Goal: Information Seeking & Learning: Learn about a topic

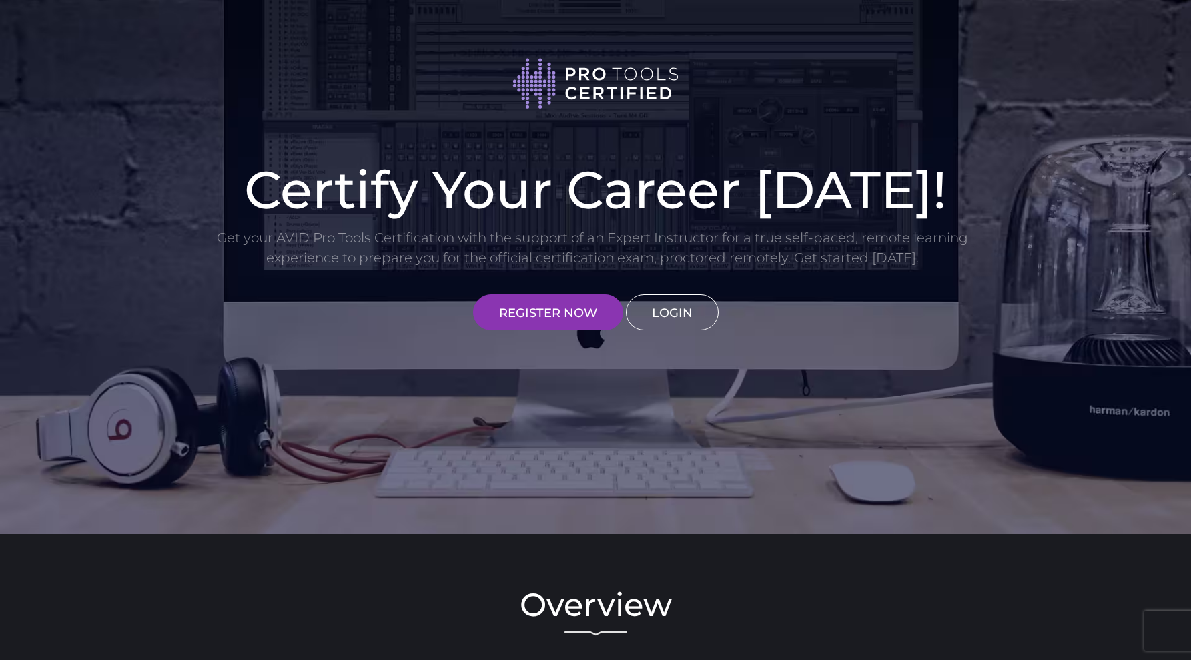
click at [678, 320] on link "LOGIN" at bounding box center [672, 312] width 93 height 36
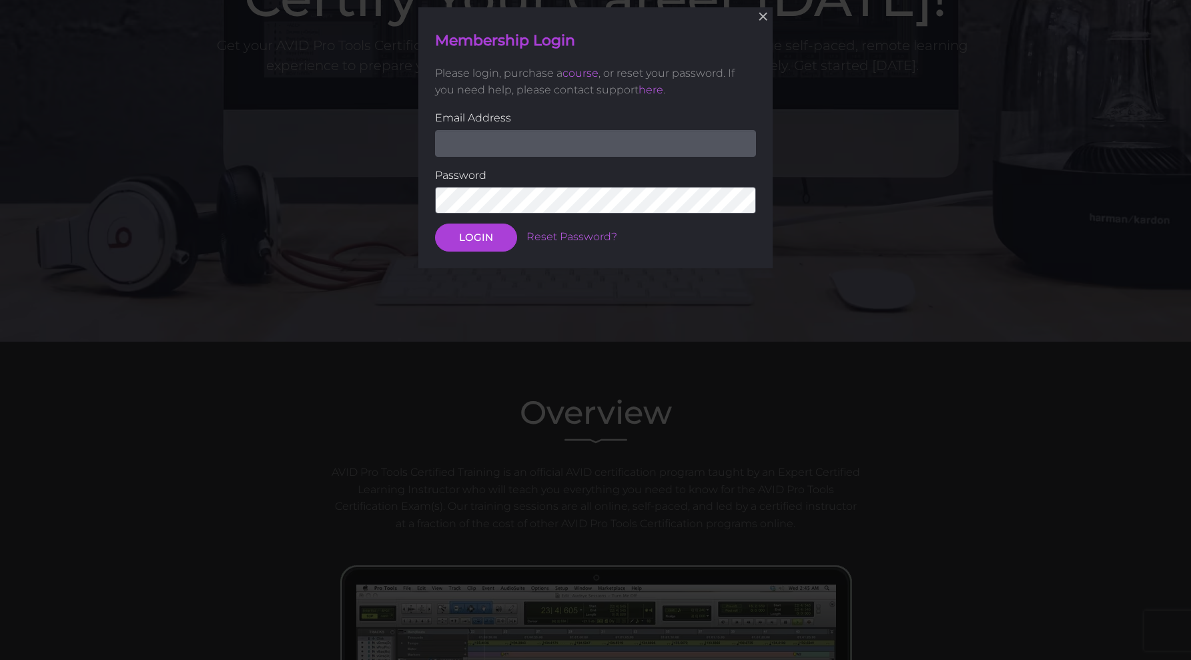
scroll to position [195, 0]
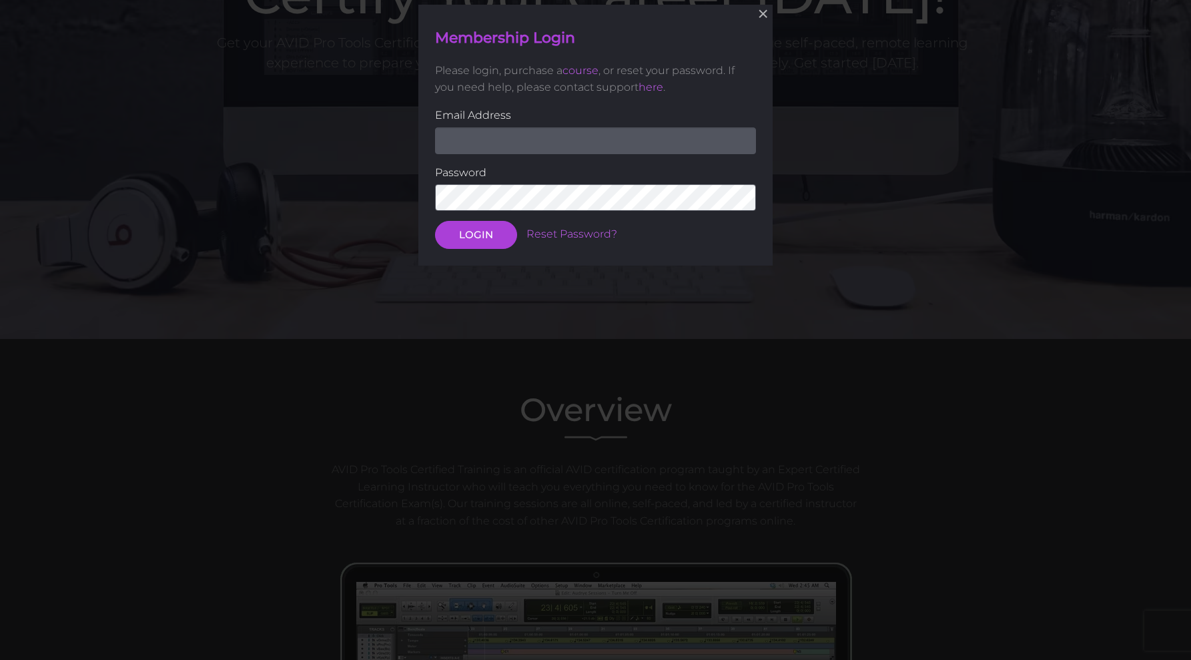
click at [646, 133] on input "email" at bounding box center [595, 140] width 321 height 27
type input "[EMAIL_ADDRESS][DOMAIN_NAME]"
click at [489, 232] on button "LOGIN" at bounding box center [476, 235] width 82 height 28
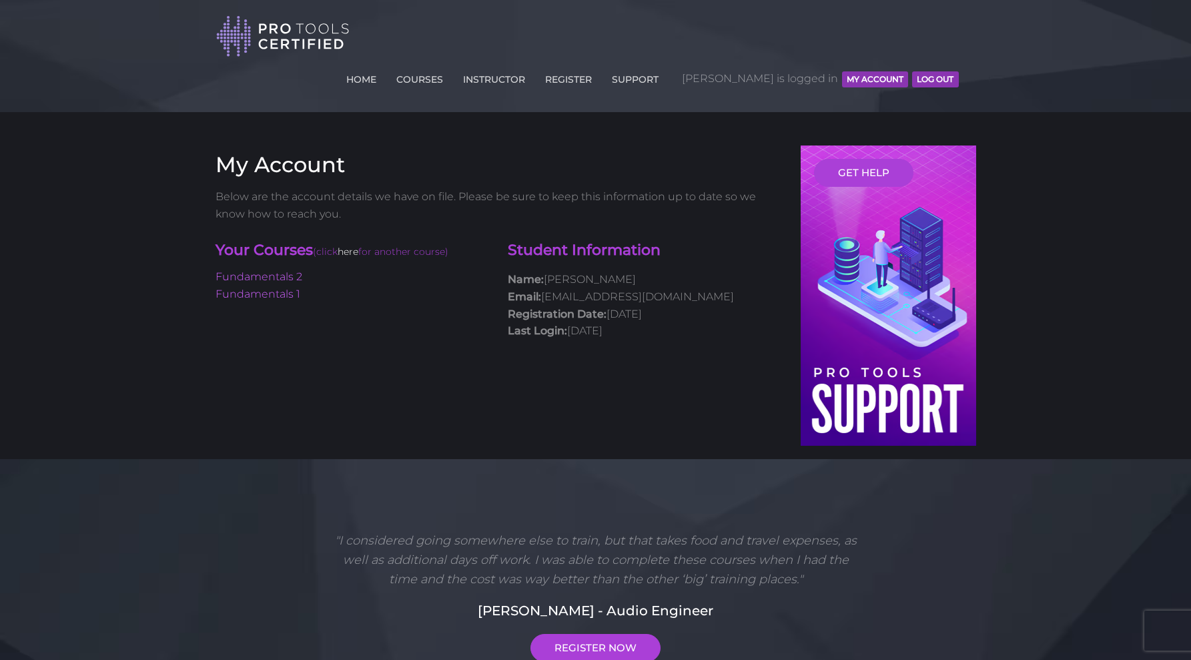
click at [356, 245] on link "here" at bounding box center [348, 251] width 21 height 12
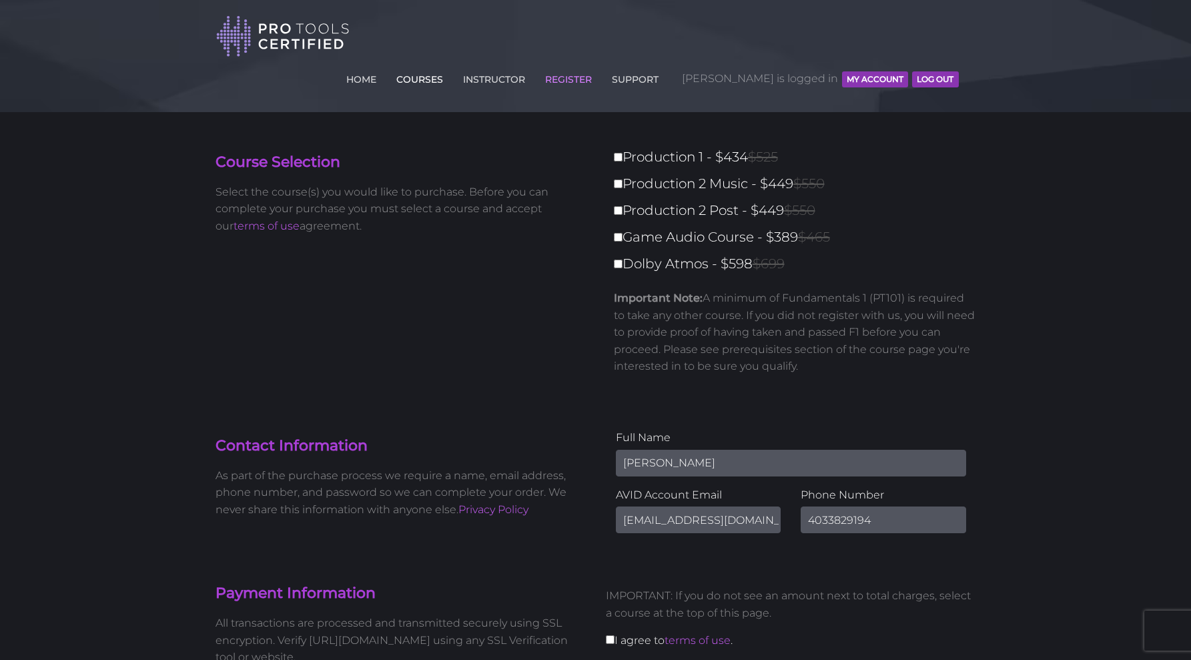
click at [446, 66] on link "COURSES" at bounding box center [419, 76] width 53 height 21
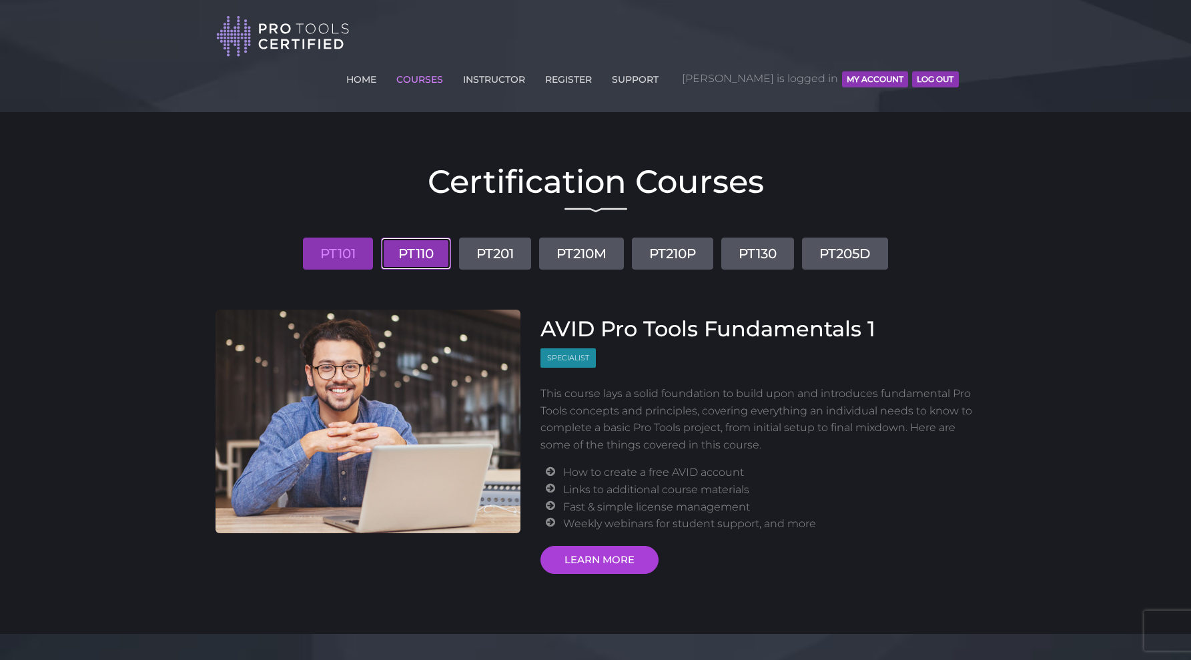
click at [409, 237] on link "PT110" at bounding box center [416, 253] width 70 height 32
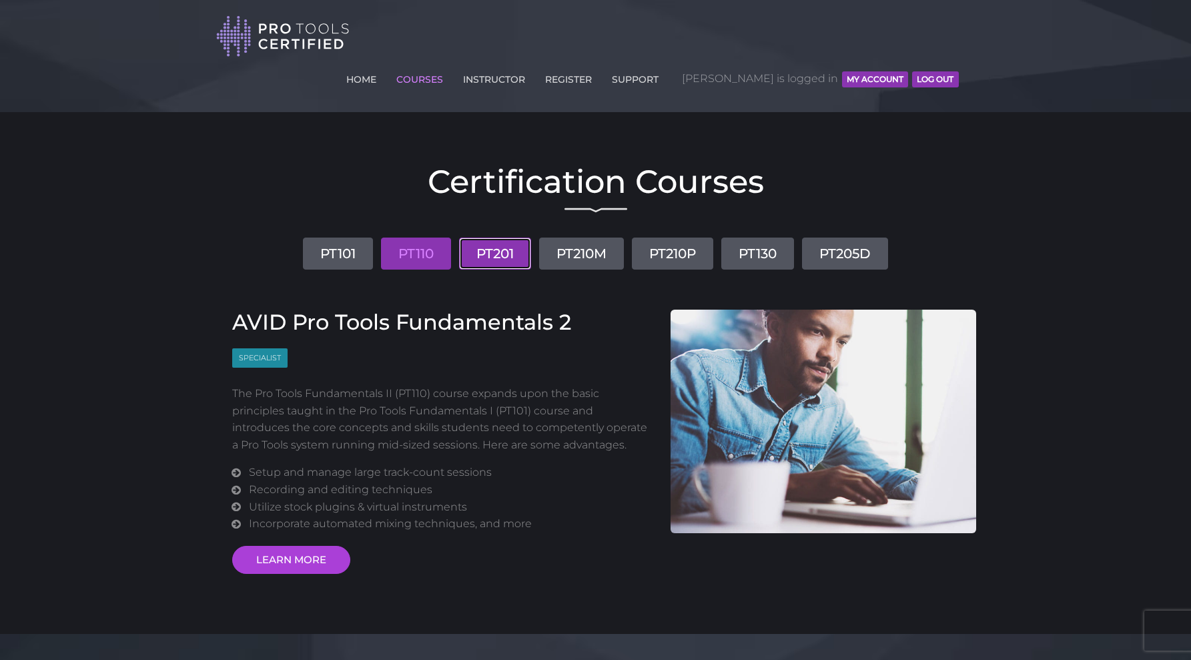
click at [501, 237] on link "PT201" at bounding box center [495, 253] width 72 height 32
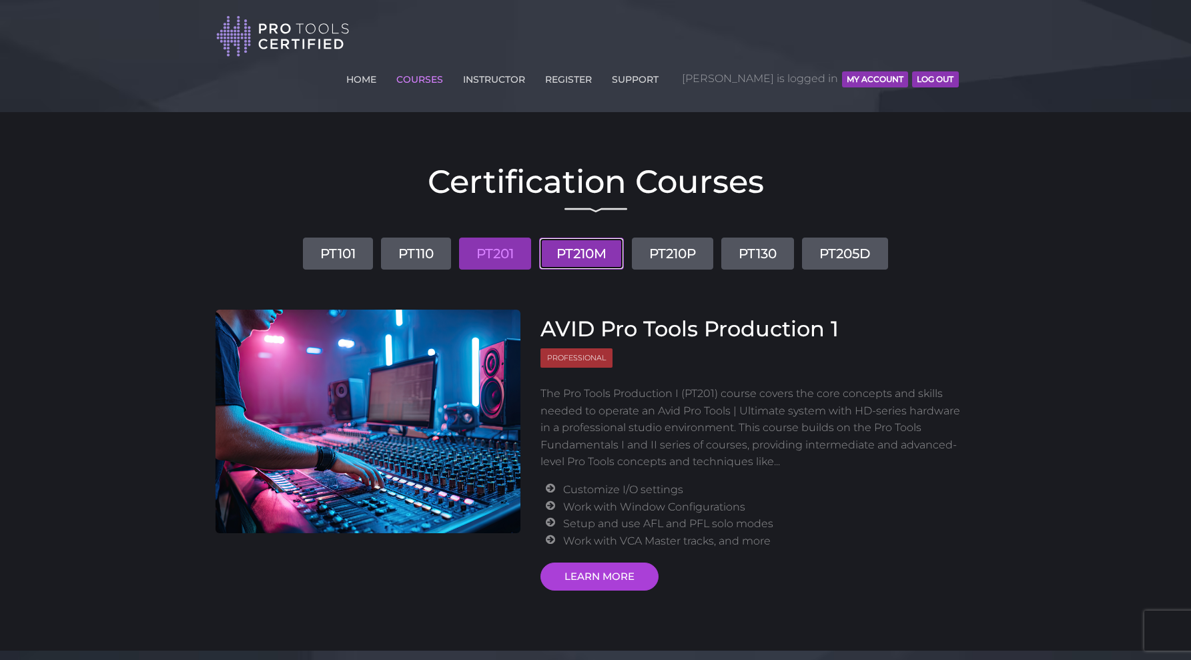
click at [568, 237] on link "PT210M" at bounding box center [581, 253] width 85 height 32
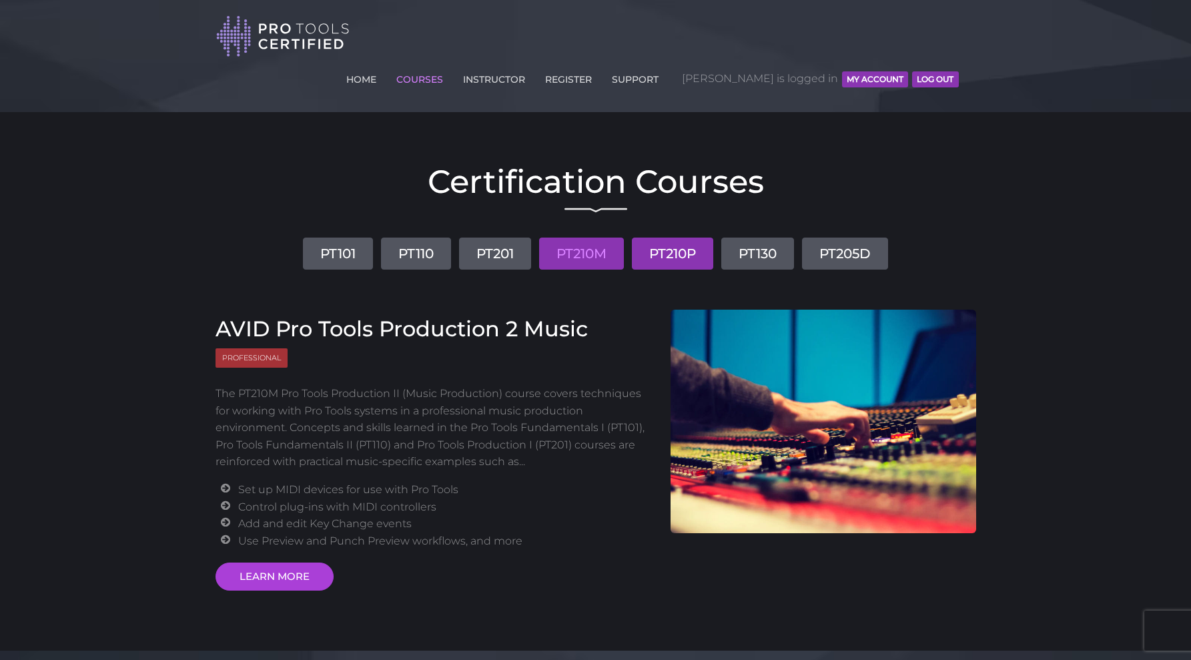
click at [661, 237] on link "PT210P" at bounding box center [672, 253] width 81 height 32
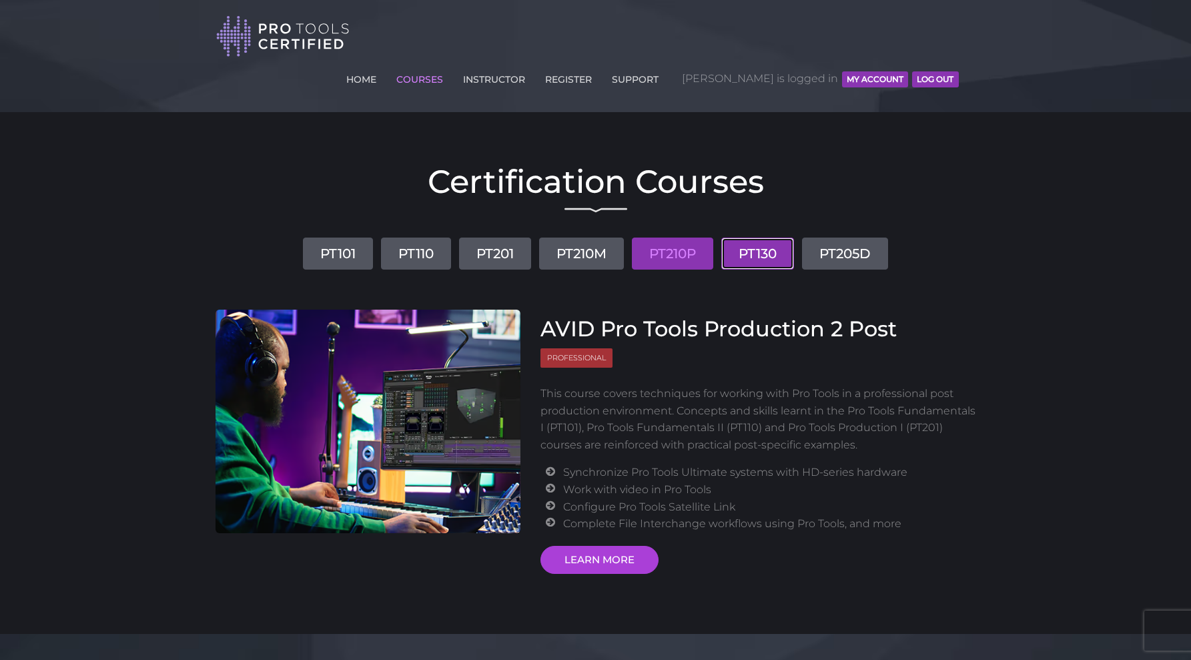
click at [768, 237] on link "PT130" at bounding box center [757, 253] width 73 height 32
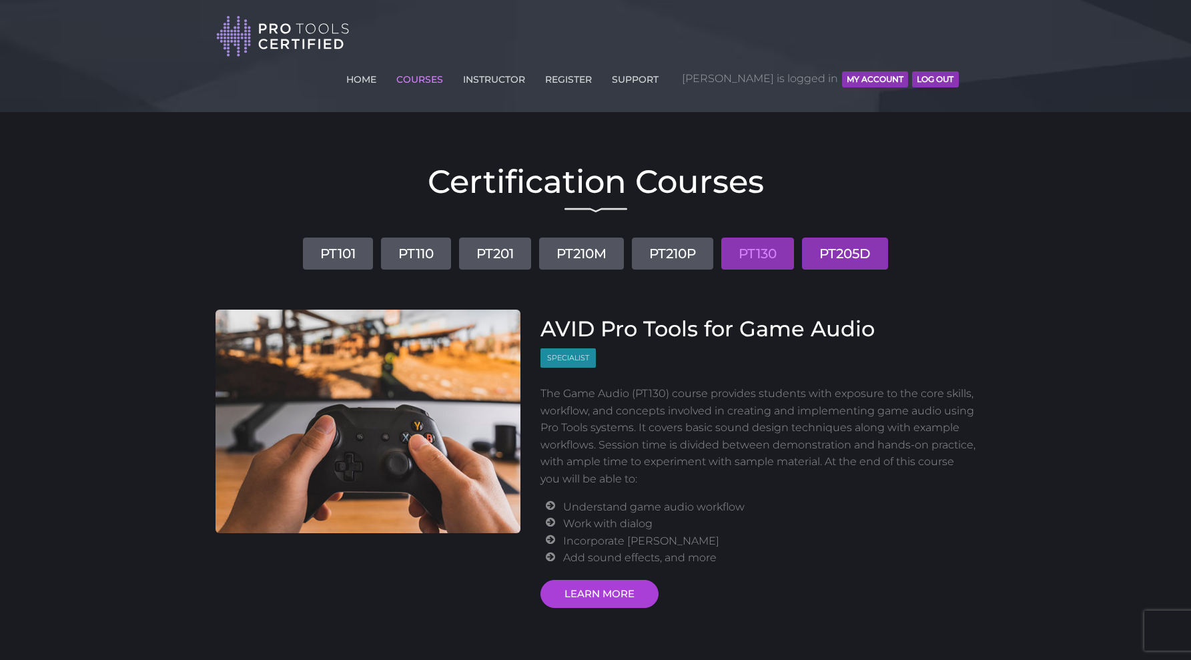
click at [820, 237] on link "PT205D" at bounding box center [845, 253] width 86 height 32
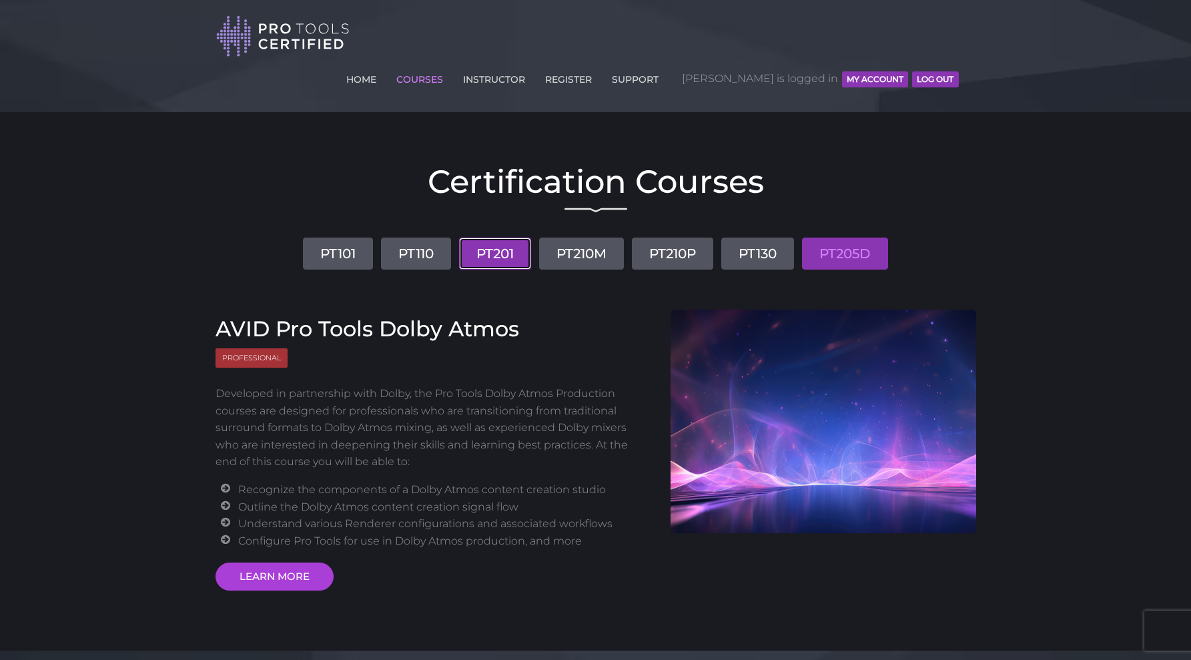
click at [502, 237] on link "PT201" at bounding box center [495, 253] width 72 height 32
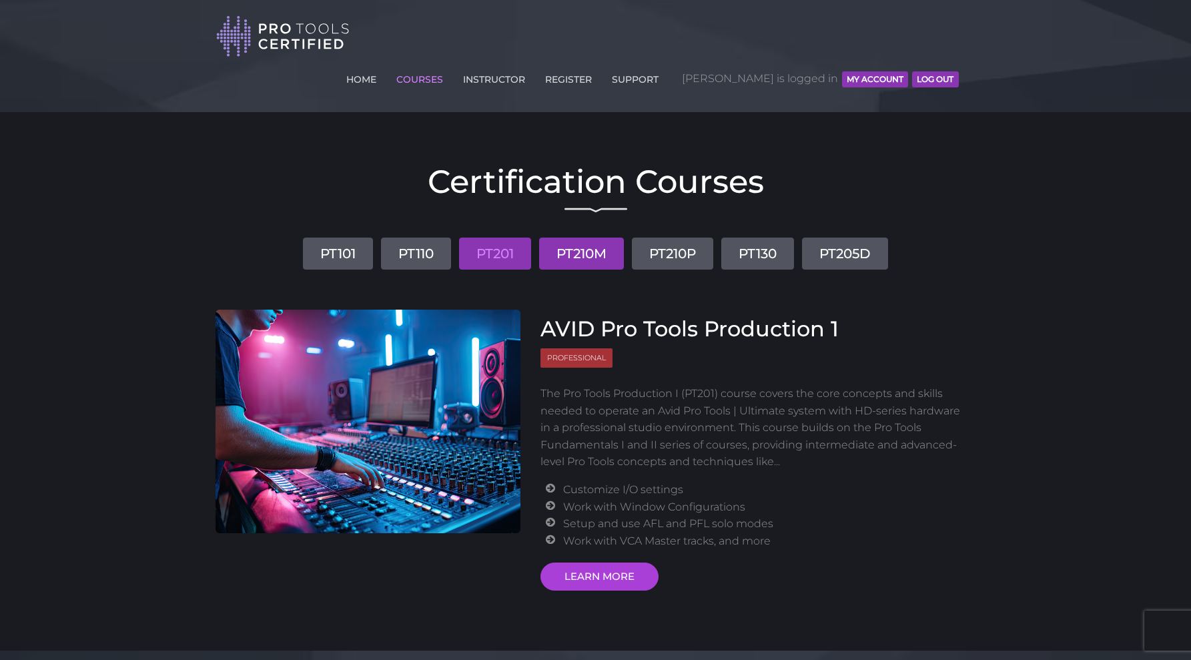
click at [567, 237] on link "PT210M" at bounding box center [581, 253] width 85 height 32
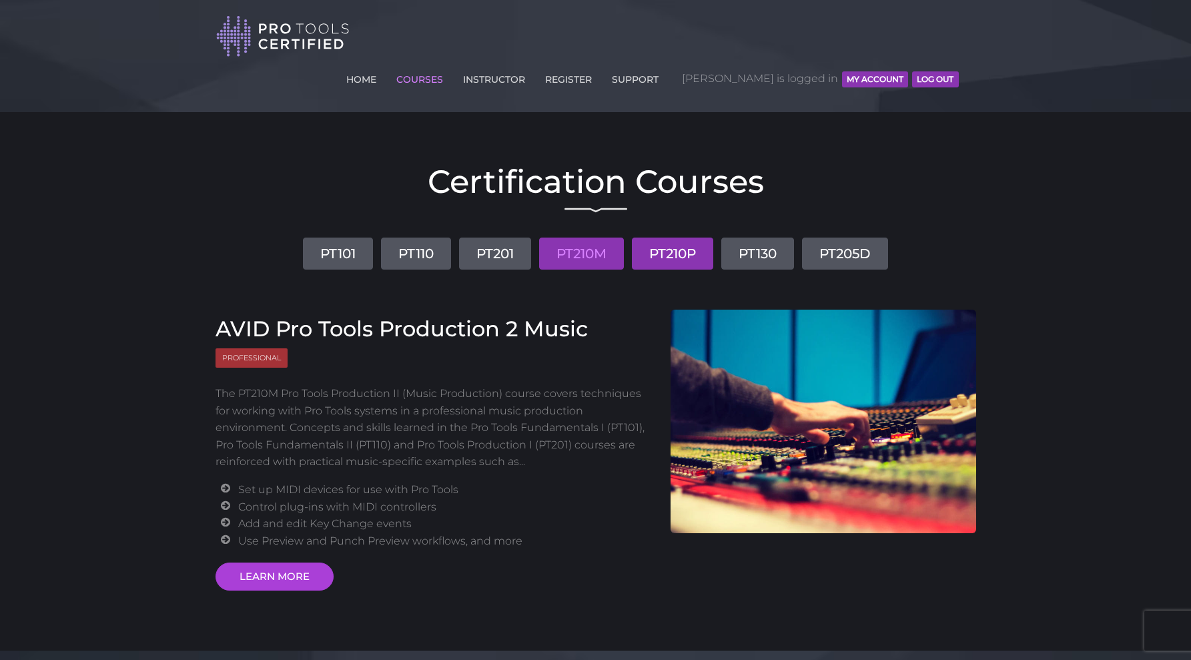
click at [684, 237] on link "PT210P" at bounding box center [672, 253] width 81 height 32
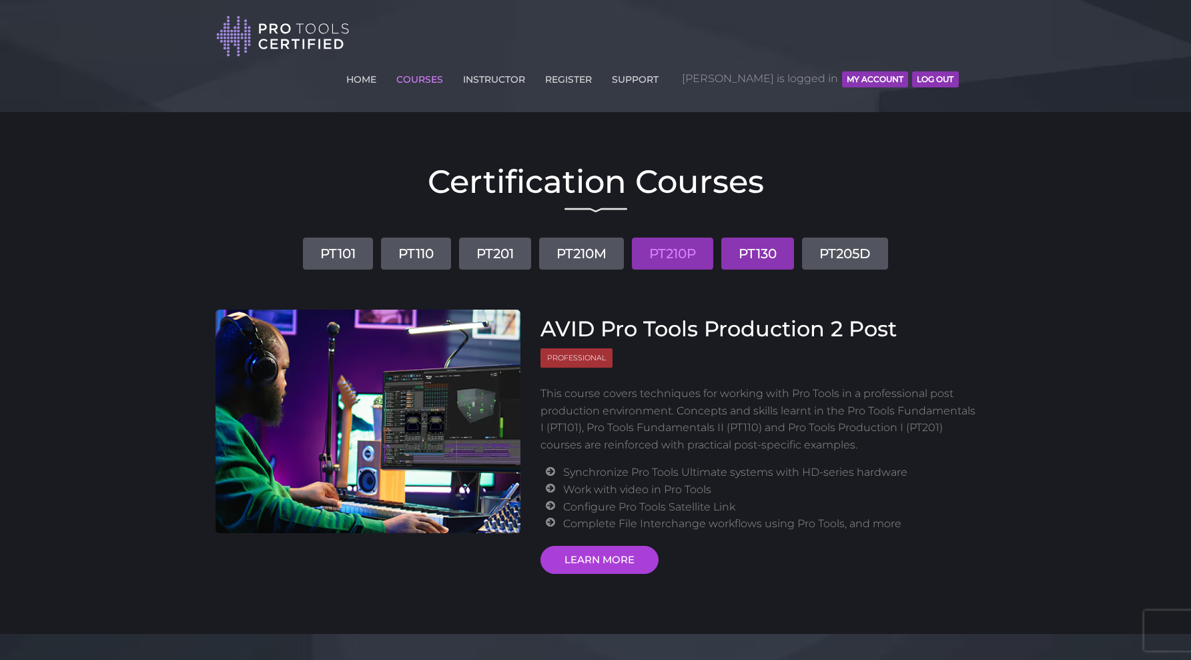
click at [748, 237] on link "PT130" at bounding box center [757, 253] width 73 height 32
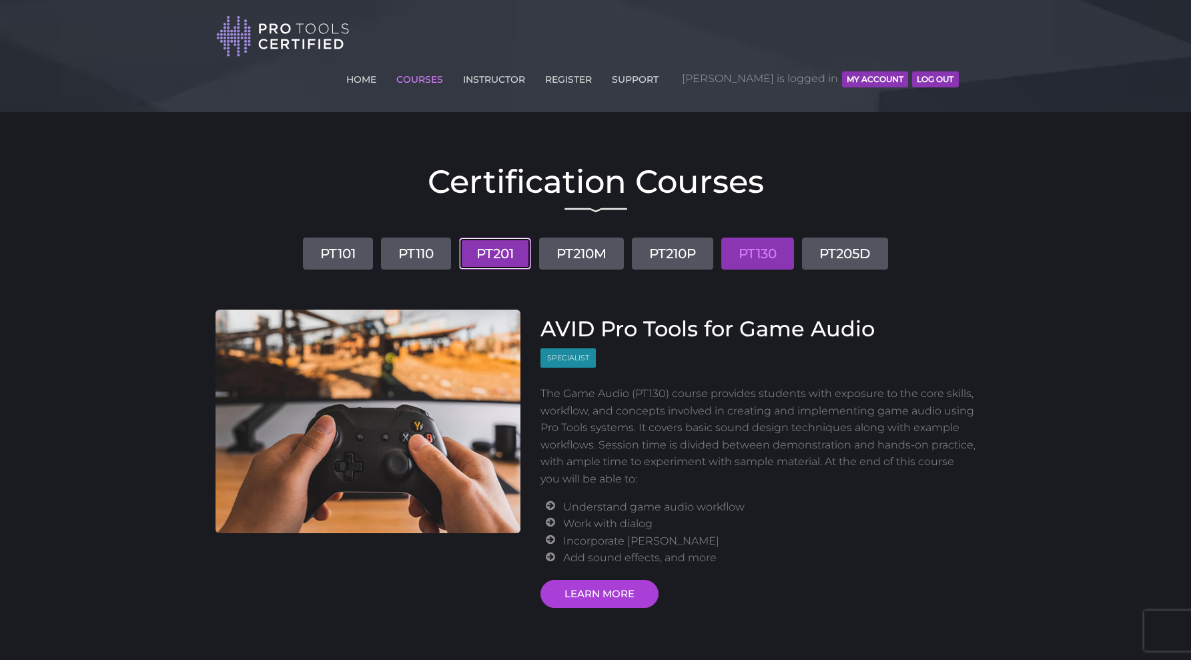
click at [516, 237] on link "PT201" at bounding box center [495, 253] width 72 height 32
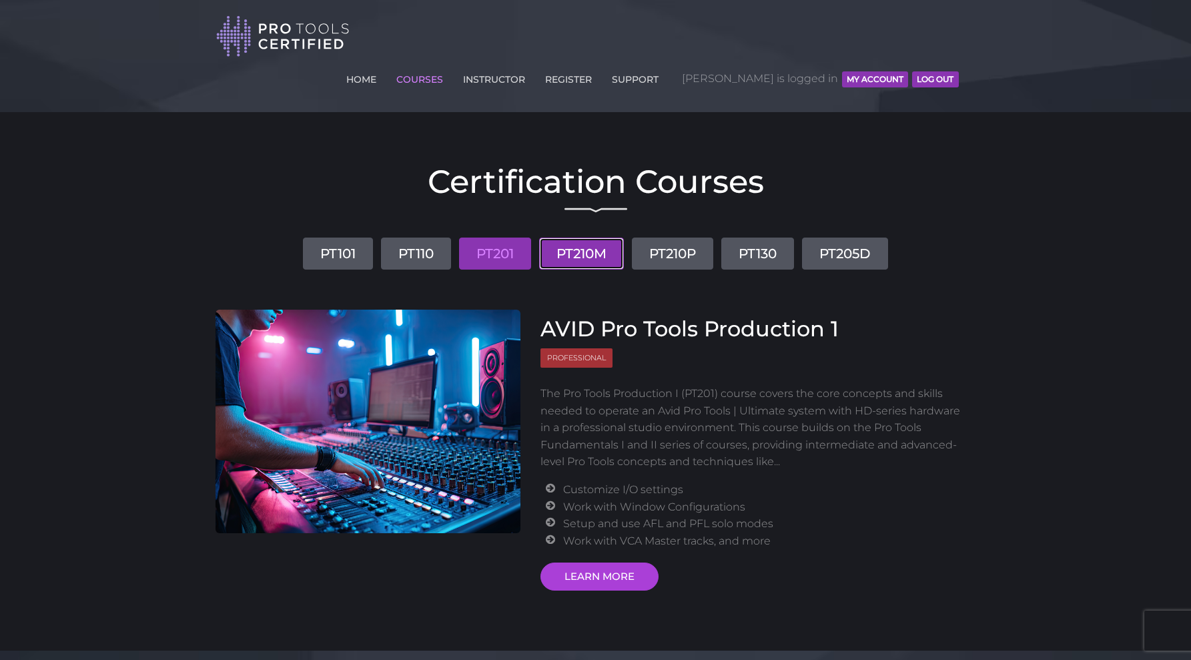
click at [572, 237] on link "PT210M" at bounding box center [581, 253] width 85 height 32
